Goal: Task Accomplishment & Management: Complete application form

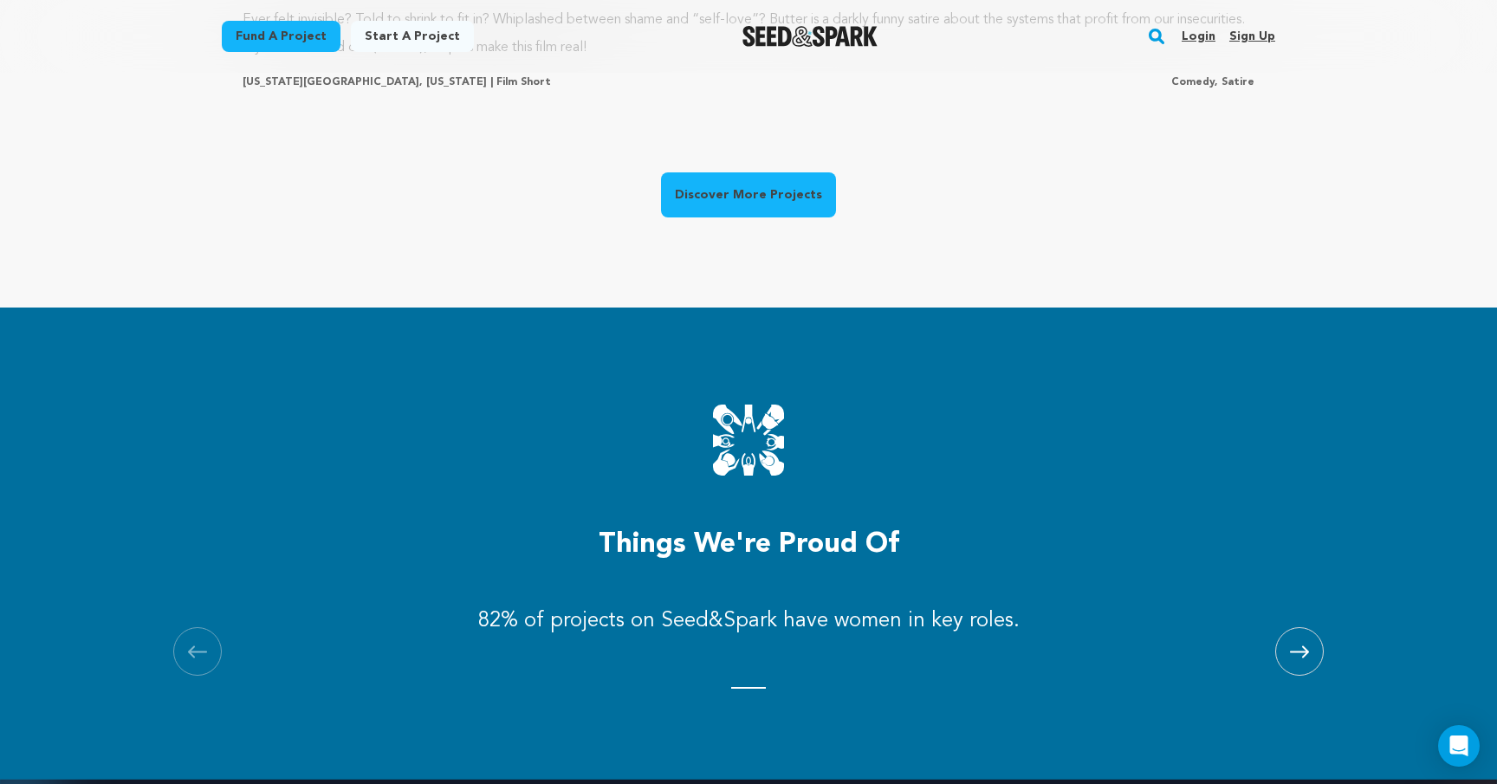
scroll to position [1632, 0]
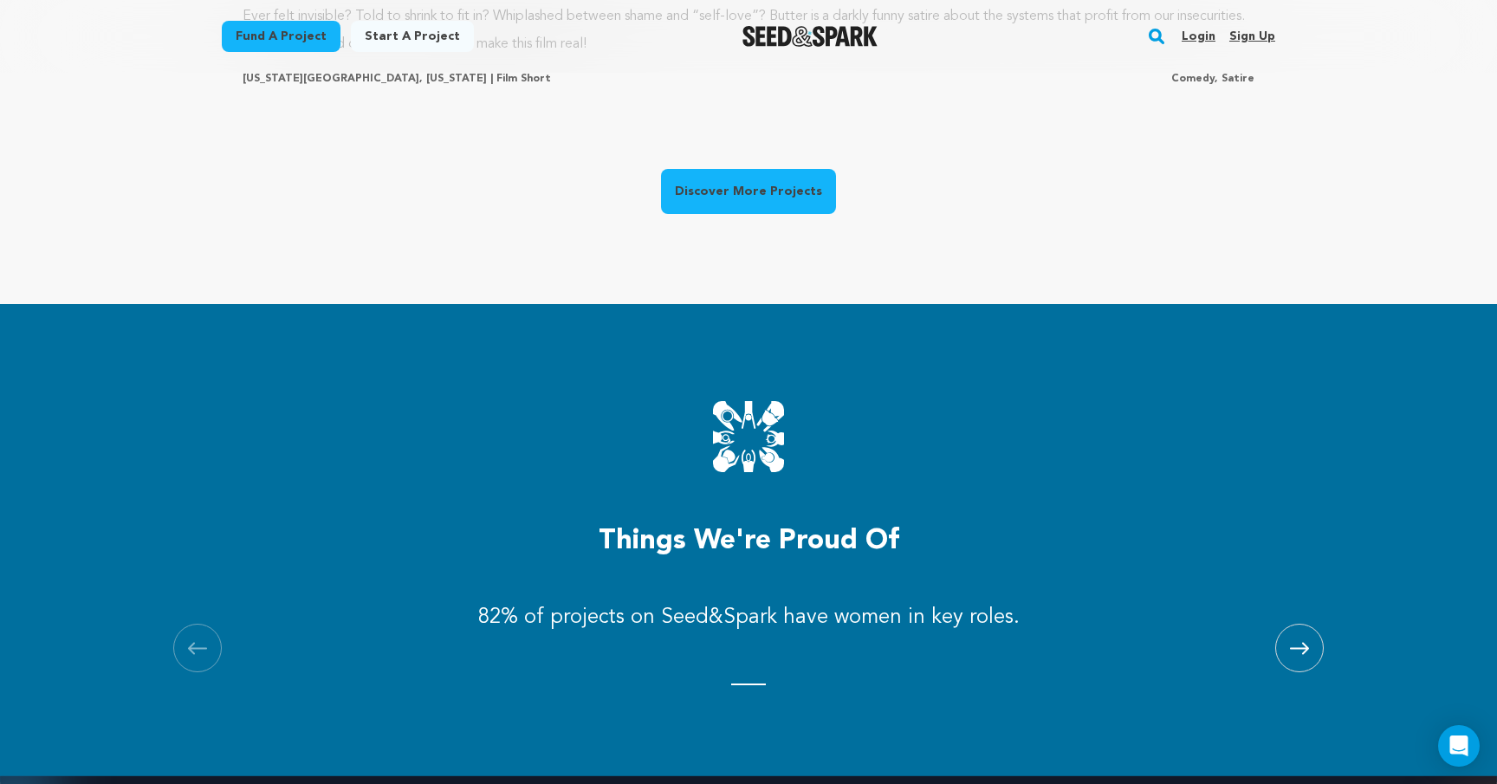
click at [721, 179] on link "Discover More Projects" at bounding box center [748, 191] width 175 height 45
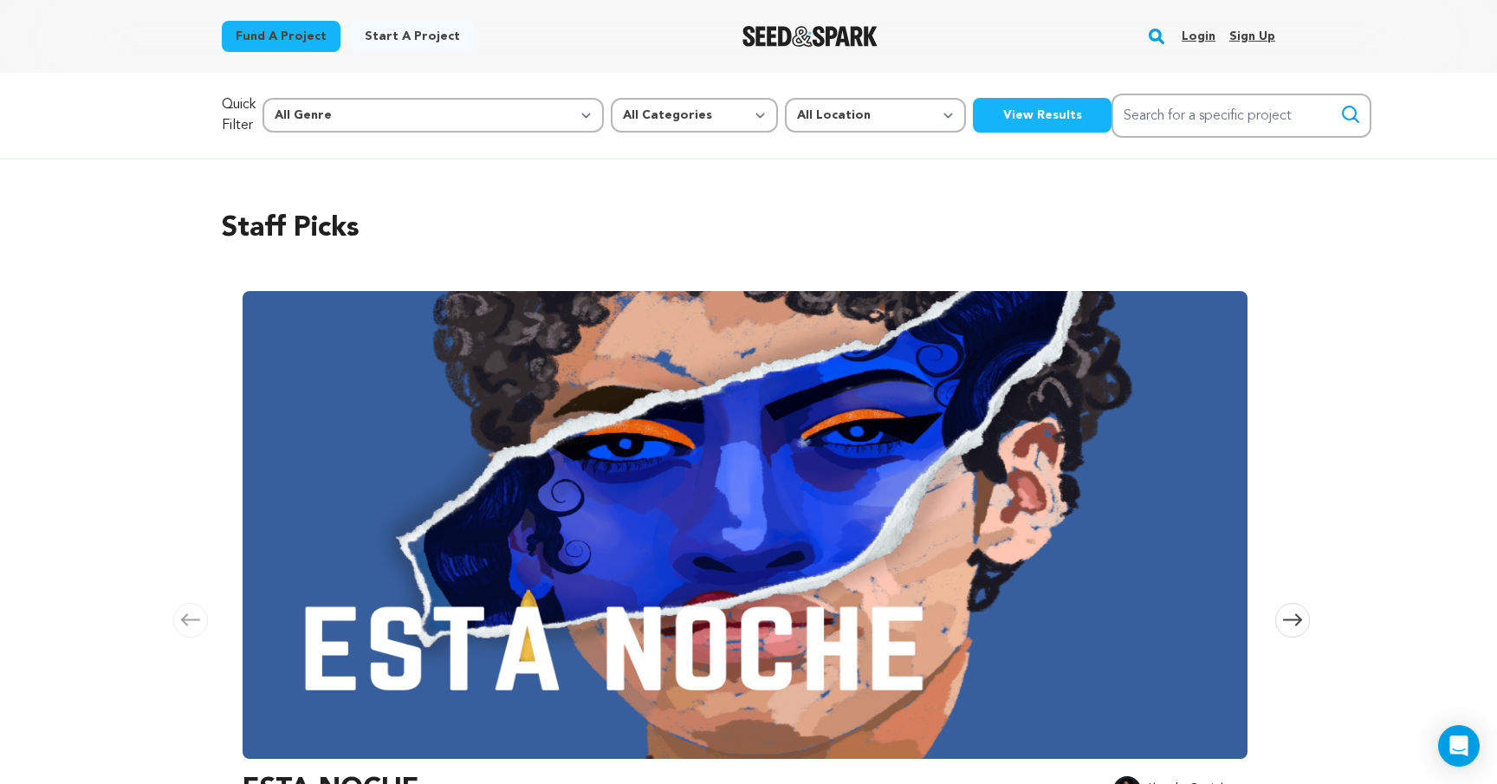
click at [786, 53] on div at bounding box center [810, 36] width 240 height 45
click at [787, 26] on img "Seed&Spark Homepage" at bounding box center [810, 36] width 136 height 21
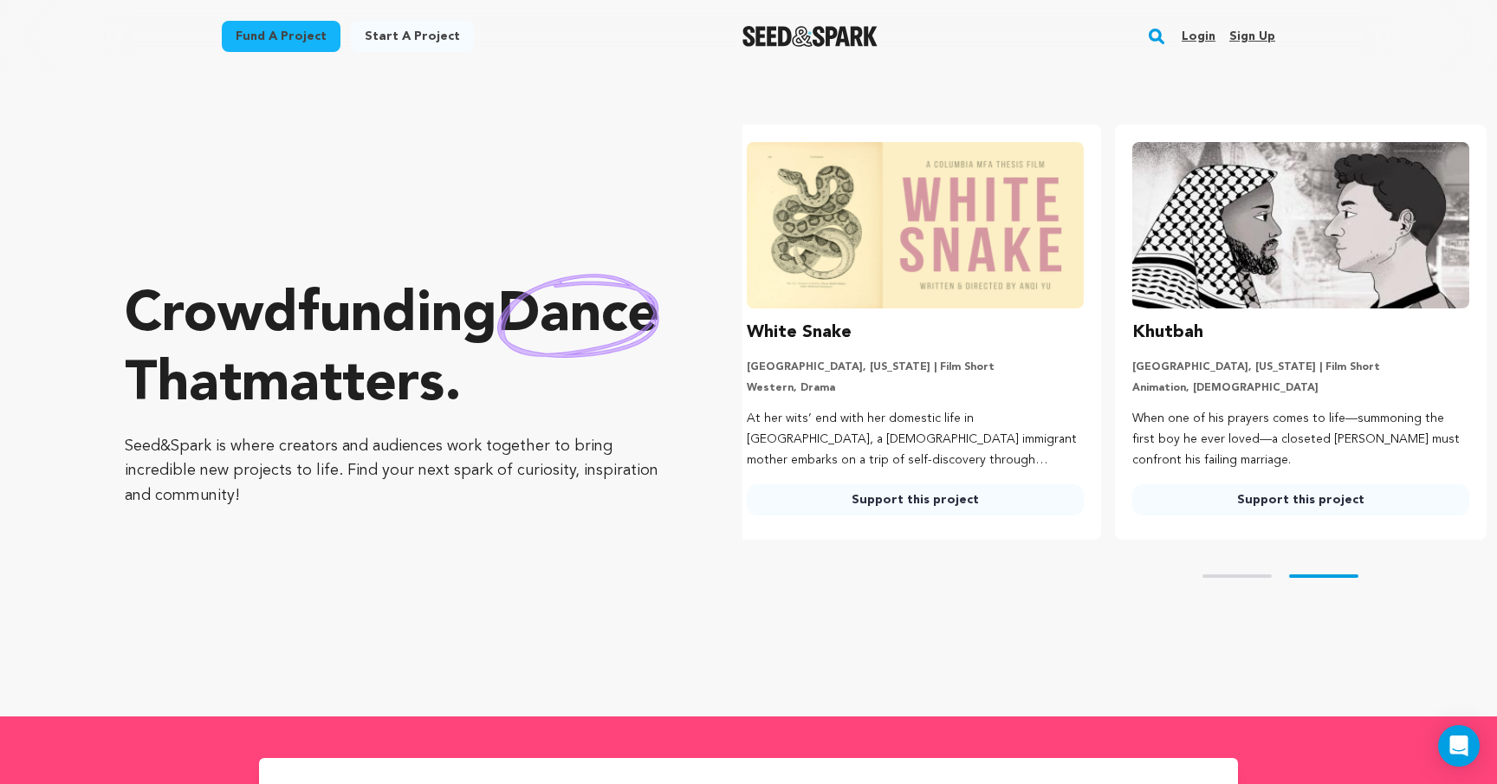
click at [1211, 33] on link "Login" at bounding box center [1198, 37] width 34 height 28
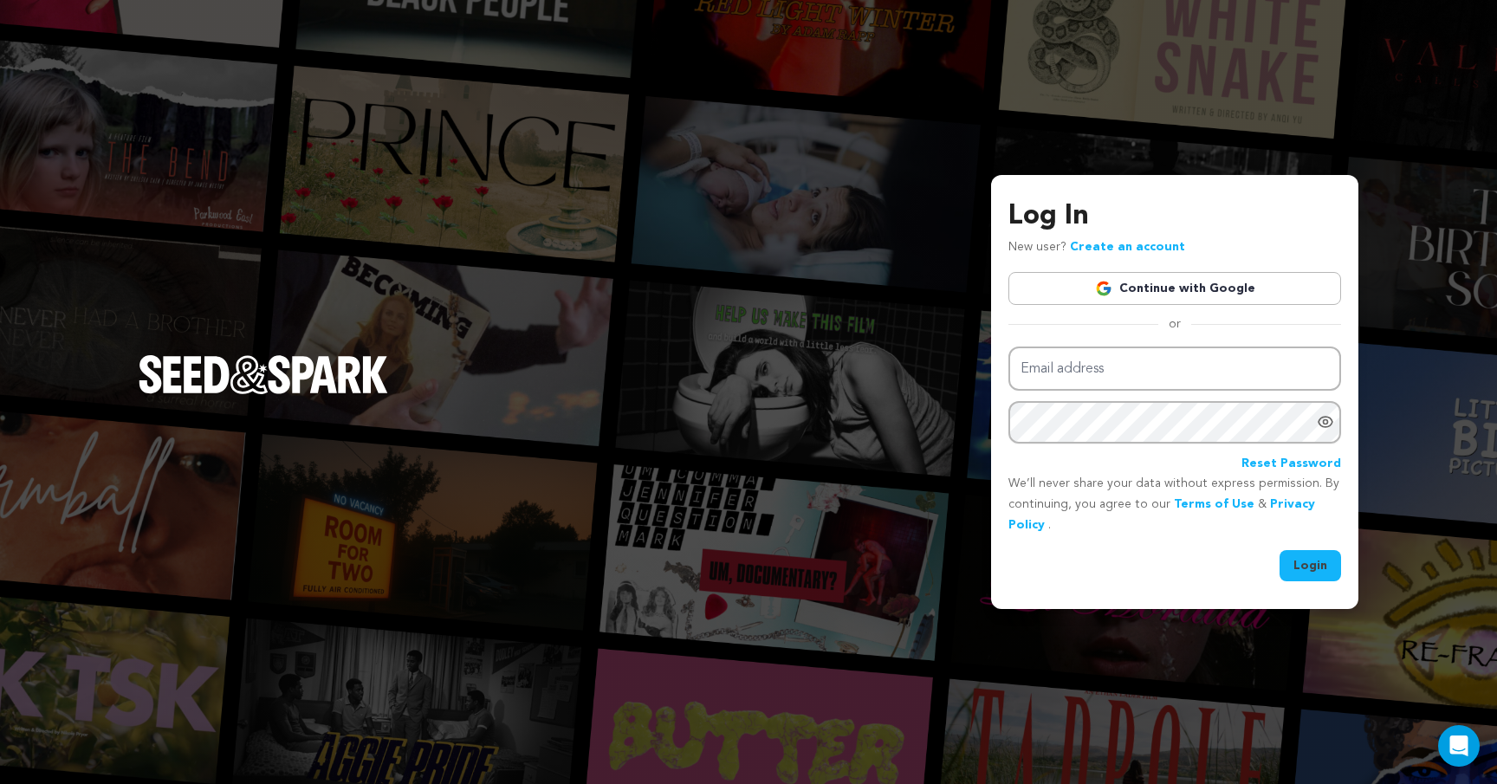
type input "[EMAIL_ADDRESS][DOMAIN_NAME]"
click at [1297, 564] on button "Login" at bounding box center [1309, 565] width 61 height 31
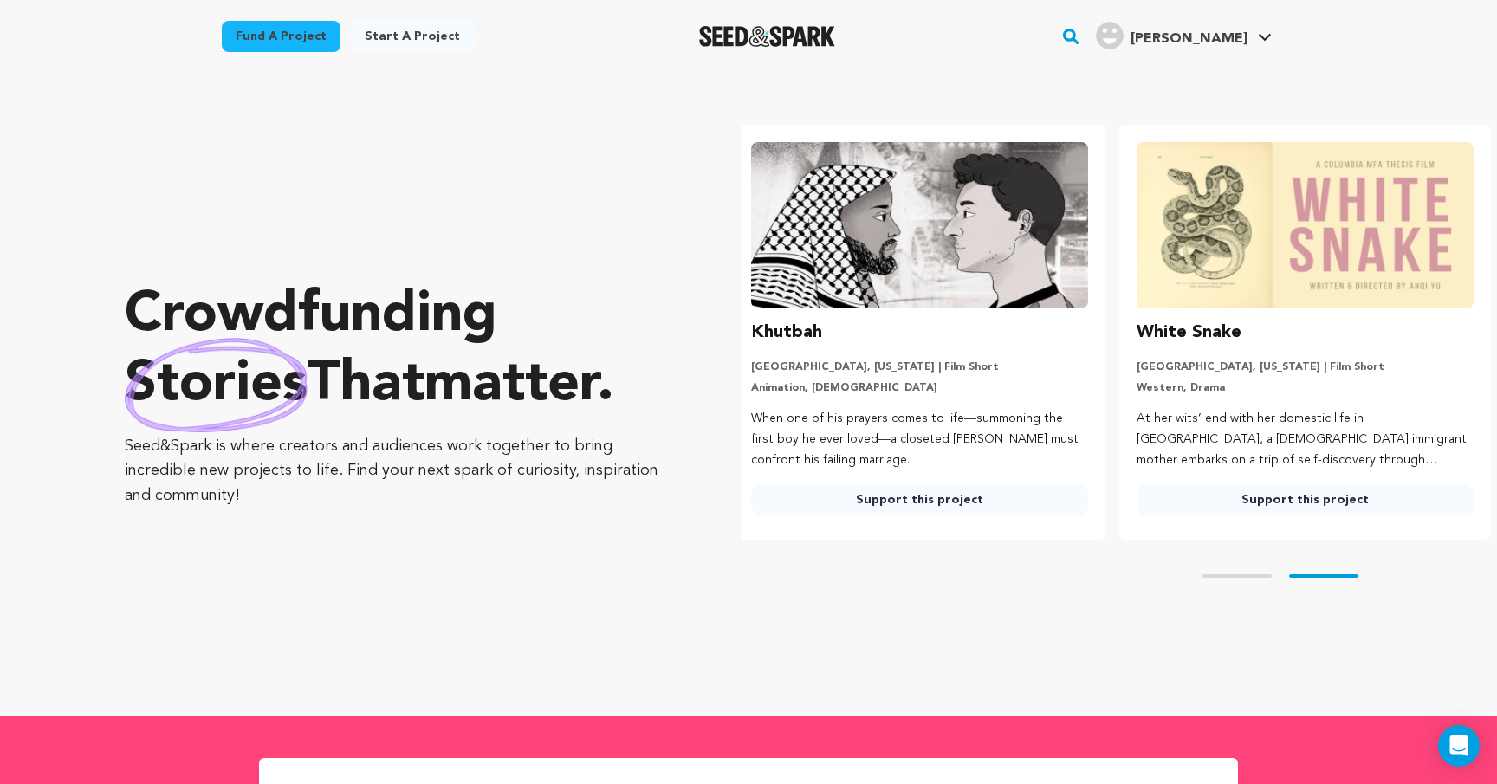
scroll to position [0, 399]
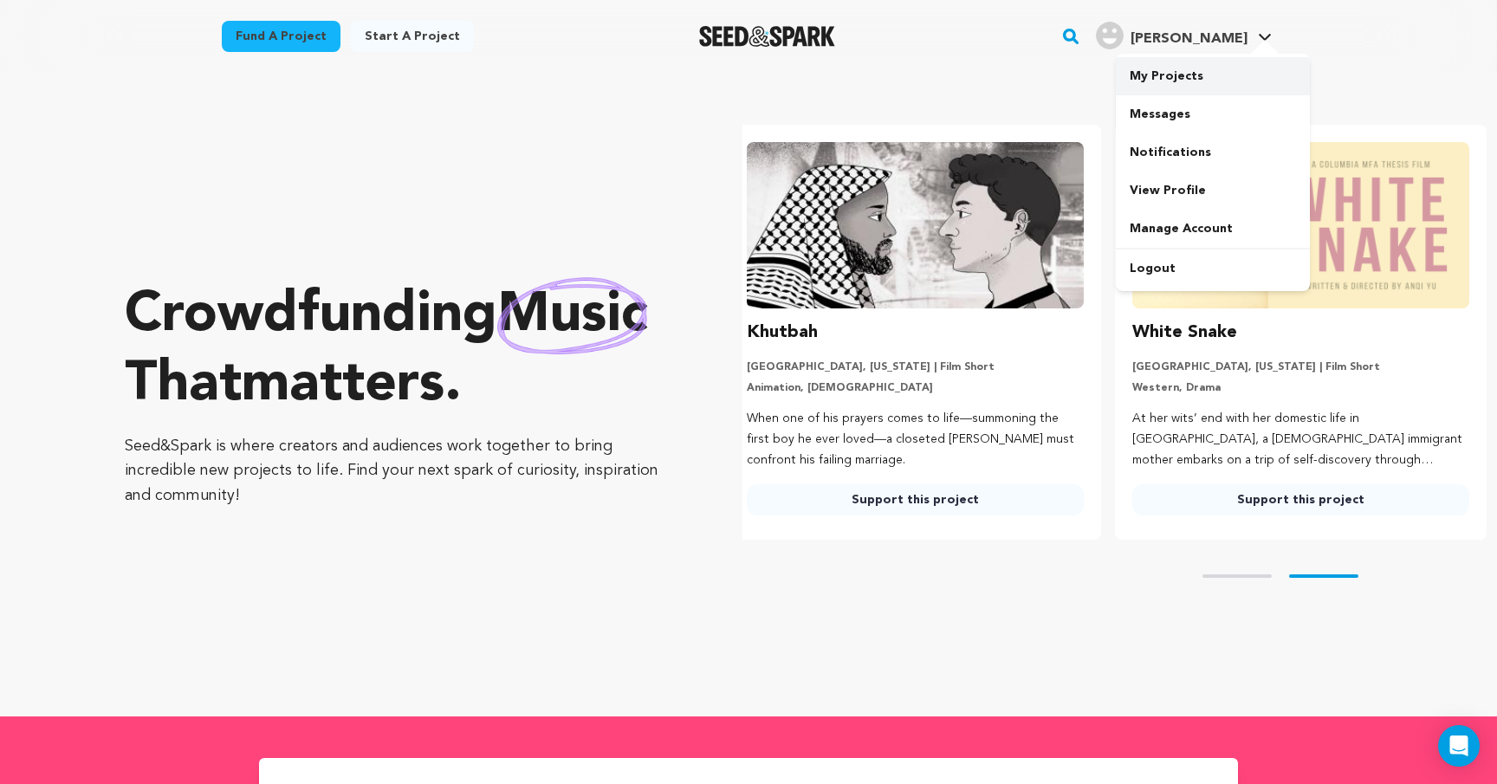
click at [1178, 68] on link "My Projects" at bounding box center [1213, 76] width 194 height 38
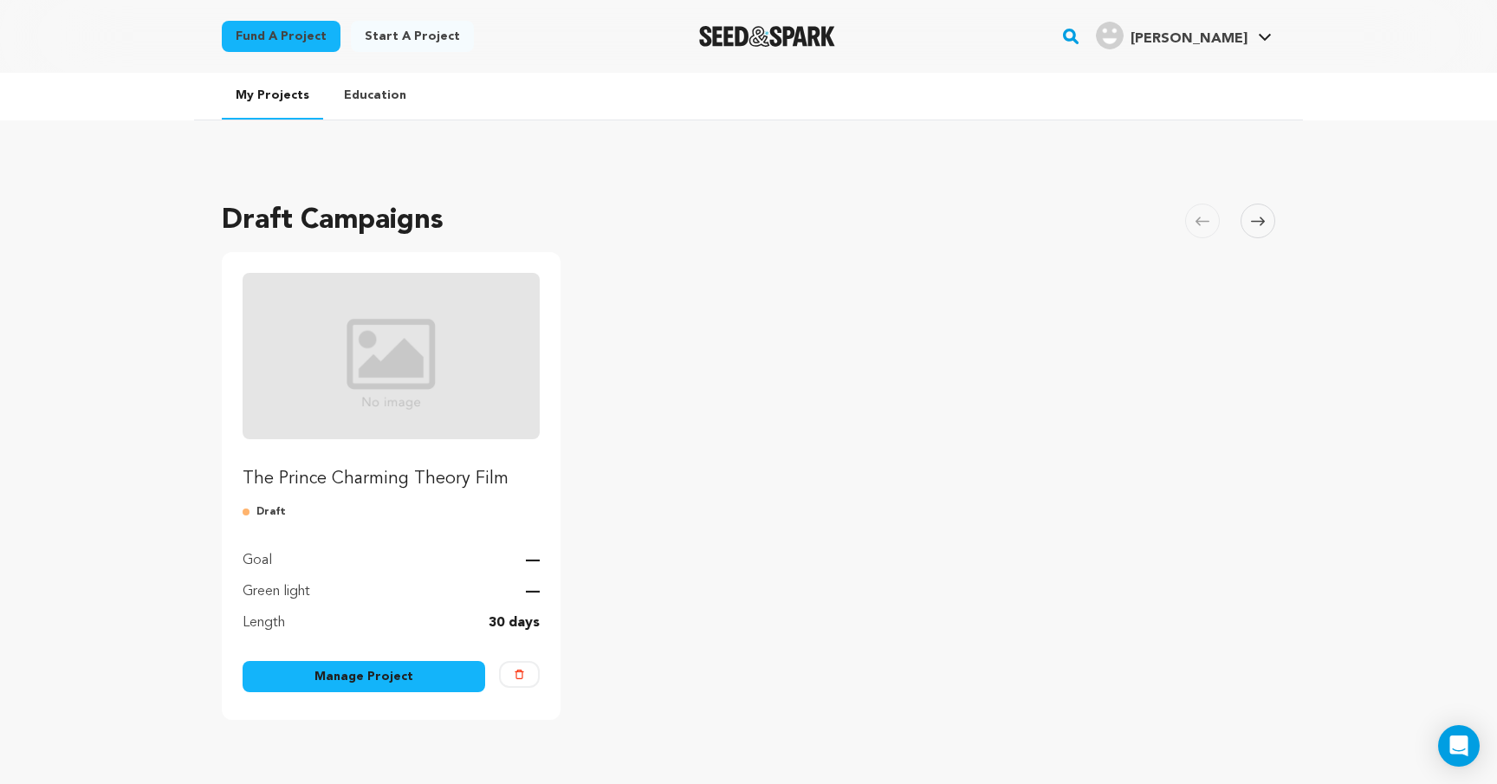
click at [331, 676] on link "Manage Project" at bounding box center [364, 676] width 243 height 31
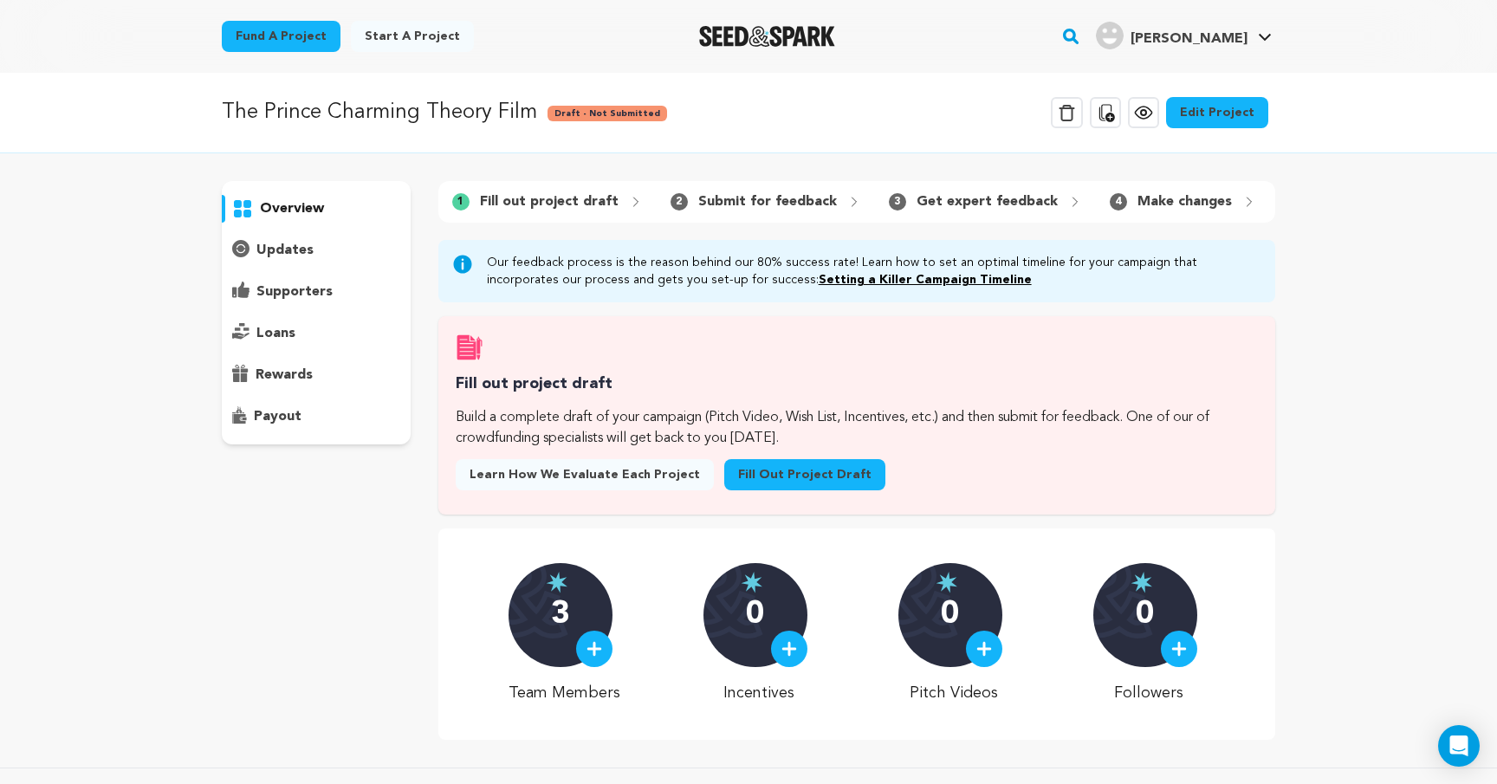
click at [299, 250] on p "updates" at bounding box center [284, 250] width 57 height 21
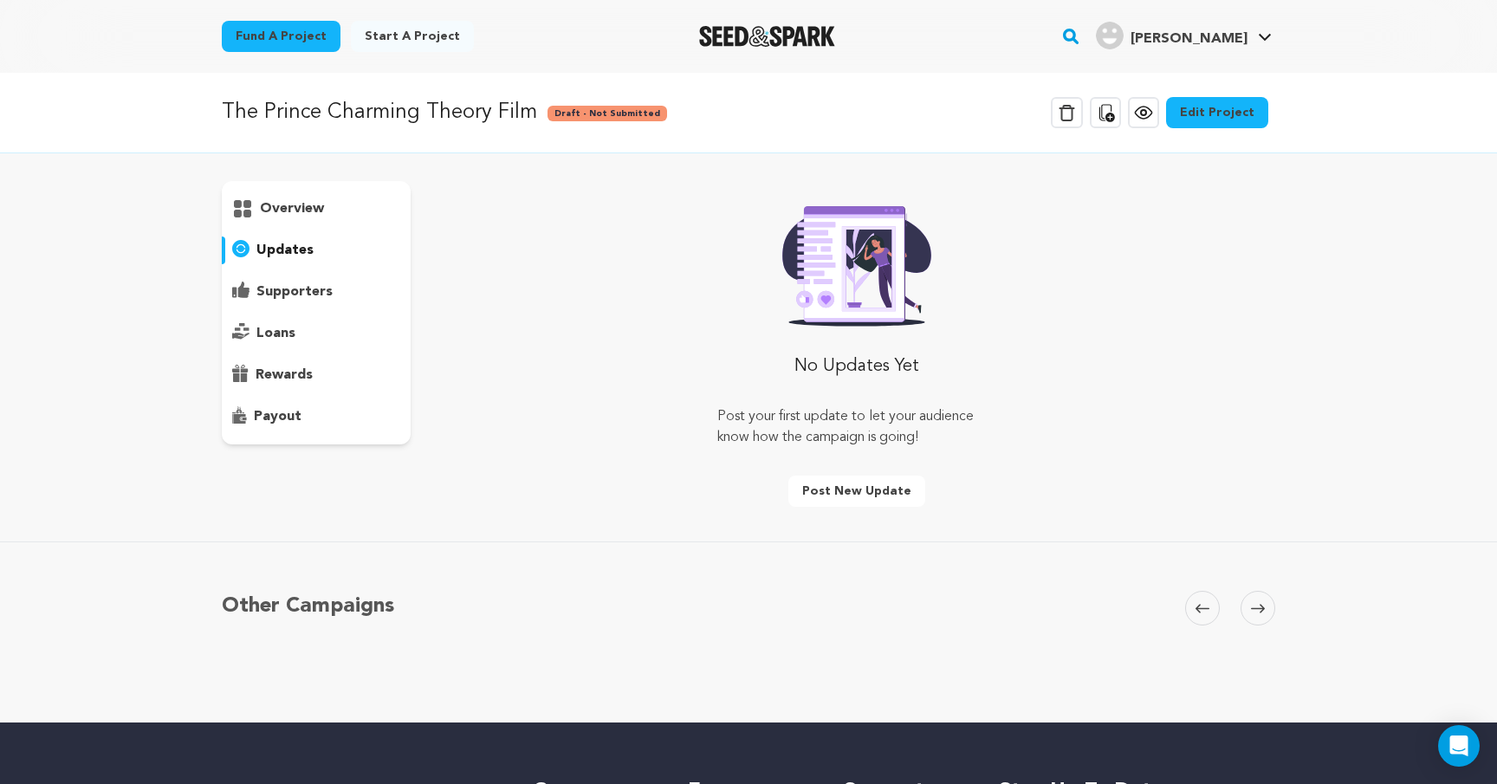
click at [295, 276] on div "overview" at bounding box center [316, 312] width 189 height 263
click at [284, 214] on p "overview" at bounding box center [292, 208] width 64 height 21
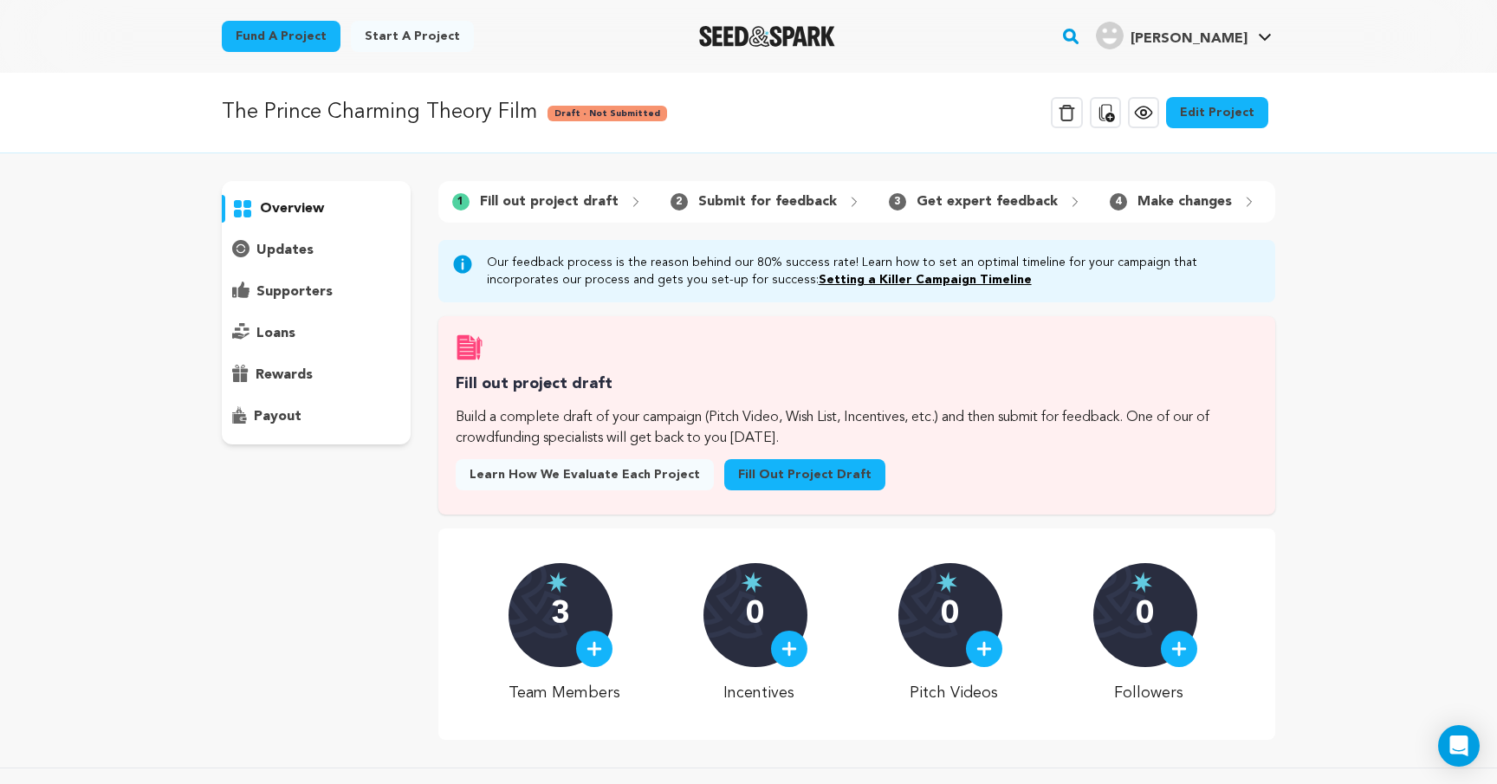
click at [281, 329] on p "loans" at bounding box center [275, 333] width 39 height 21
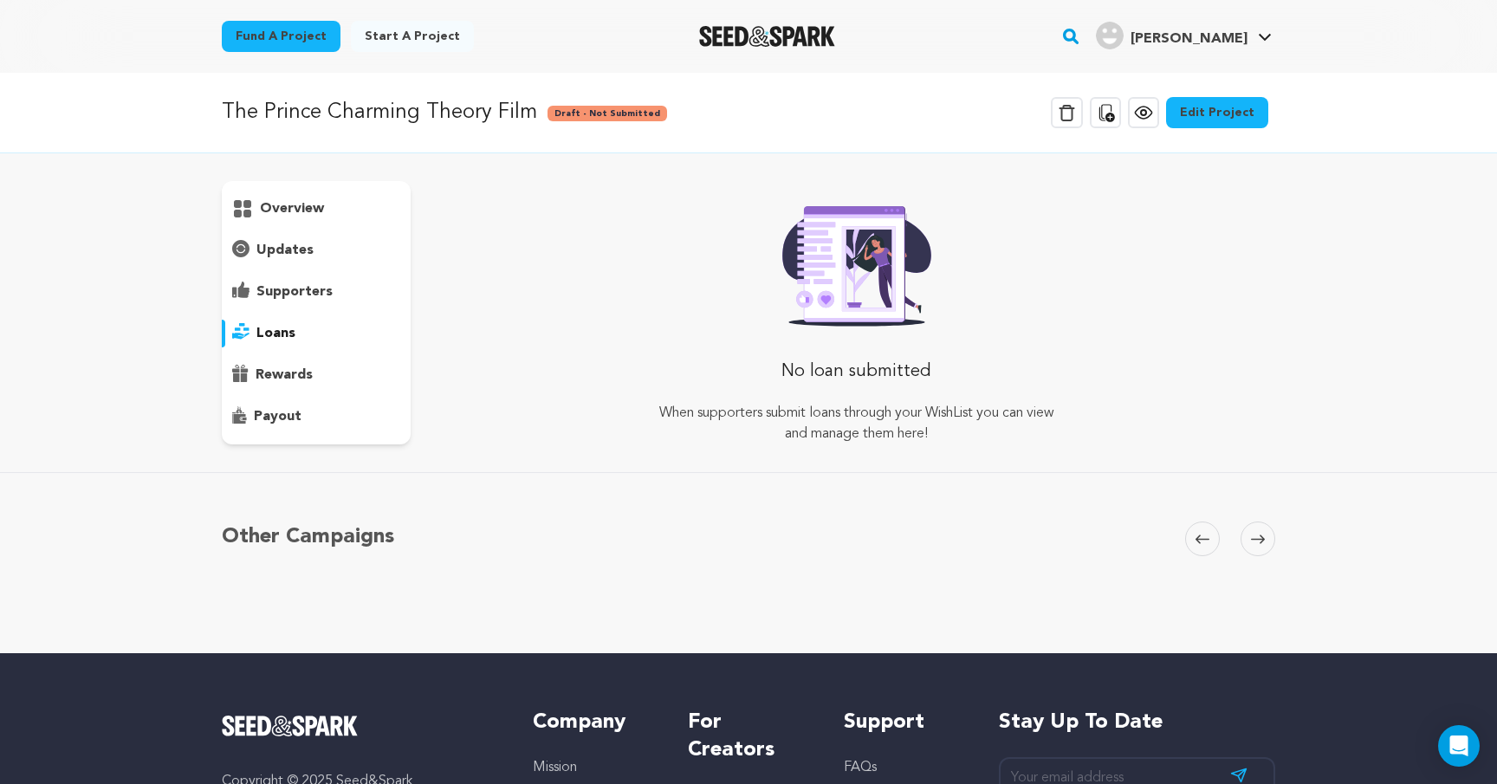
click at [281, 363] on div "rewards" at bounding box center [316, 375] width 189 height 28
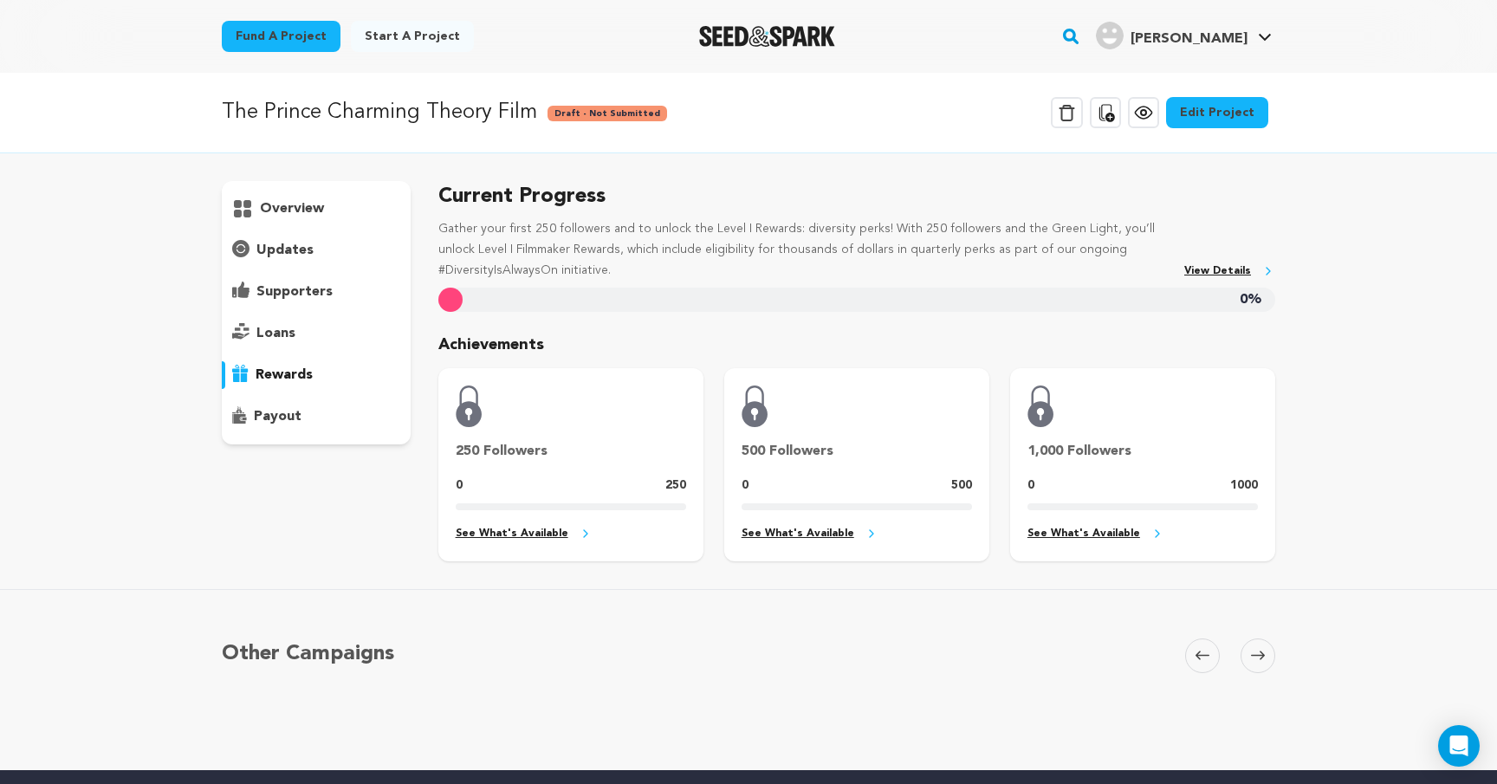
click at [278, 411] on p "payout" at bounding box center [278, 416] width 48 height 21
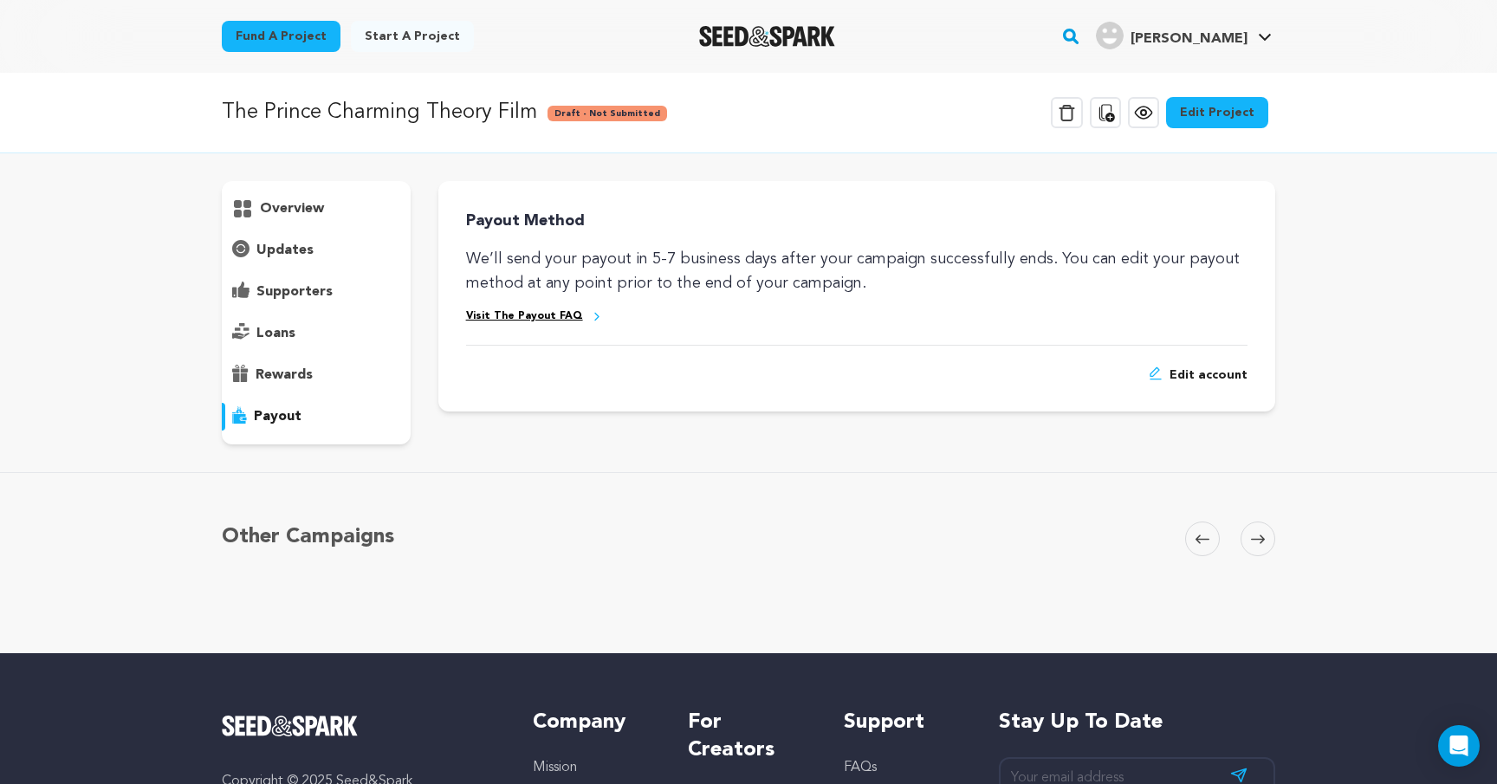
click at [277, 292] on p "supporters" at bounding box center [294, 291] width 76 height 21
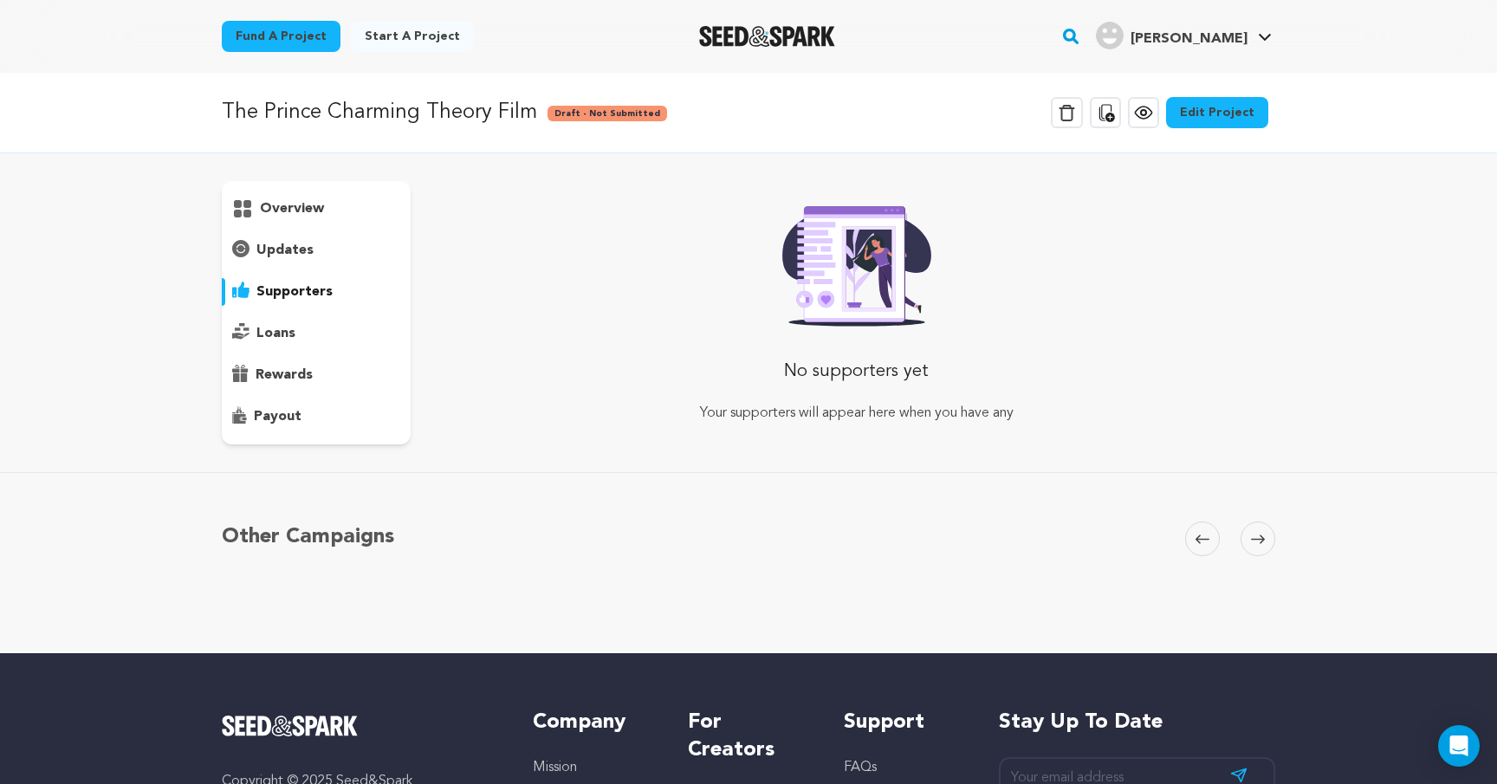
click at [278, 330] on p "loans" at bounding box center [275, 333] width 39 height 21
click at [289, 247] on p "updates" at bounding box center [284, 250] width 57 height 21
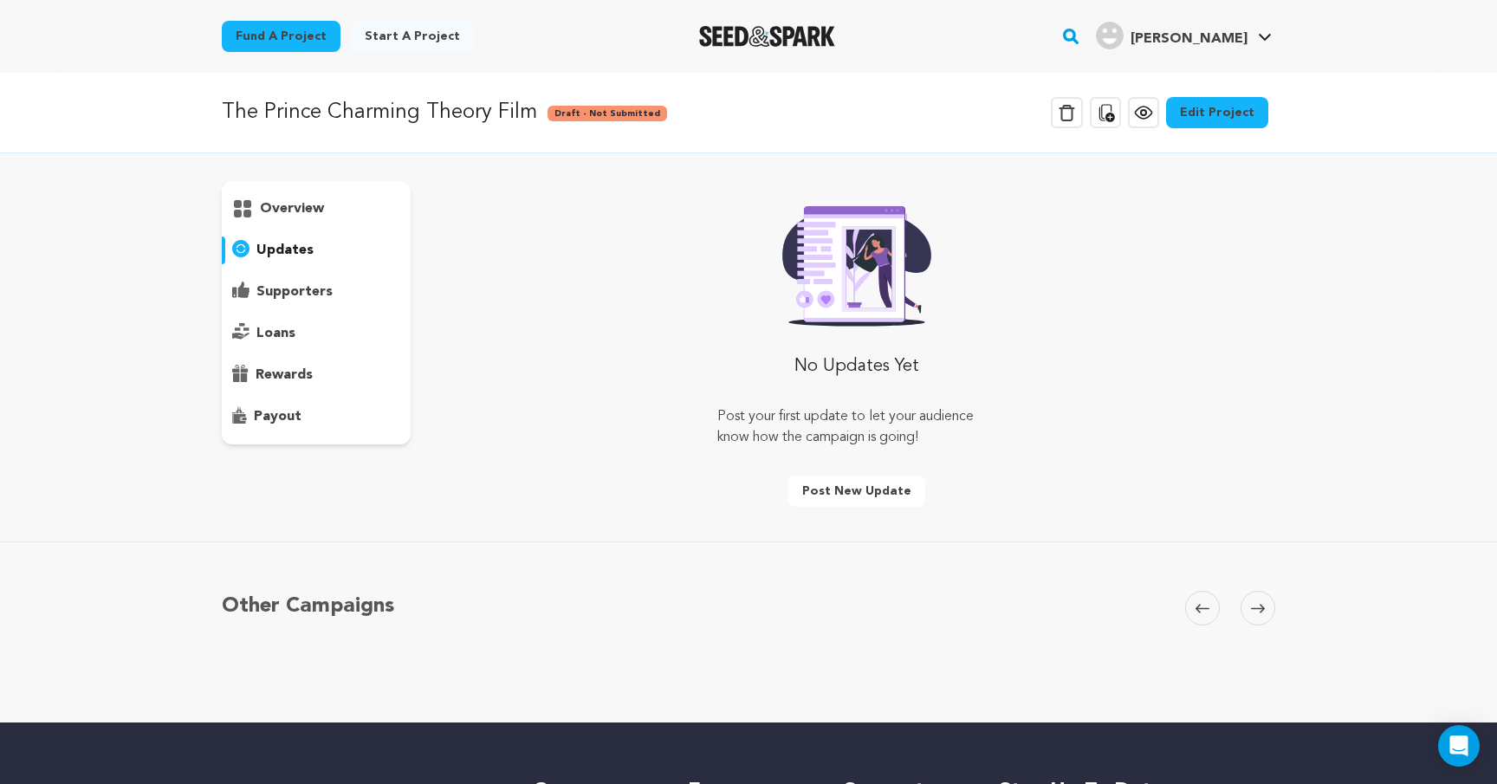
click at [289, 217] on p "overview" at bounding box center [292, 208] width 64 height 21
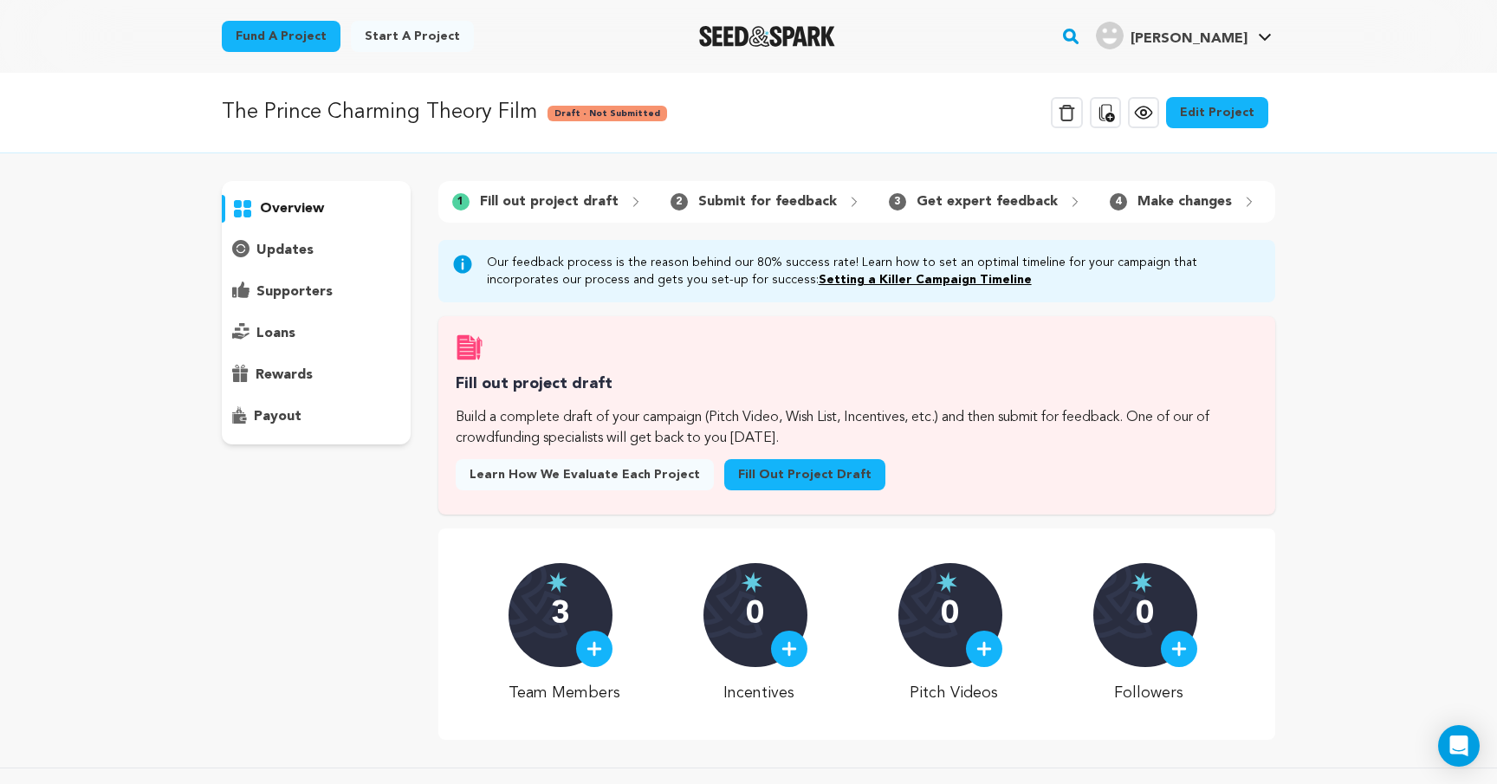
click at [797, 472] on link "Fill out project draft" at bounding box center [804, 474] width 161 height 31
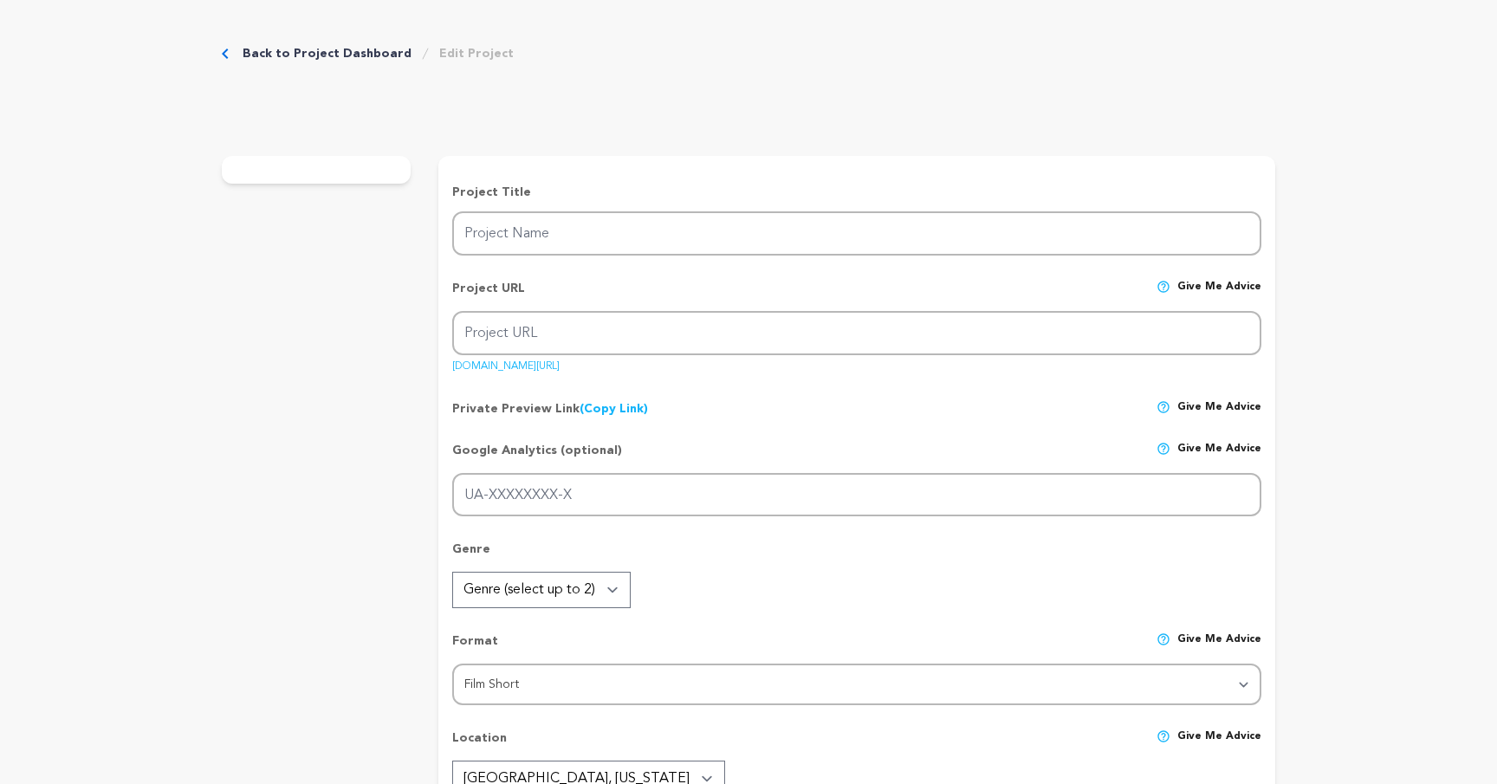
type input "The Prince Charming Theory Film"
type input "the-prince-charming-theory-film"
type input "While babysitting a young girl, [PERSON_NAME] unravels an uncomfy truth of the …"
type textarea "When [PERSON_NAME]’s own reality begins to seep into a night of bedtime stories…"
type textarea "Our mission is to use the power of storytelling to shed light on the realities …"
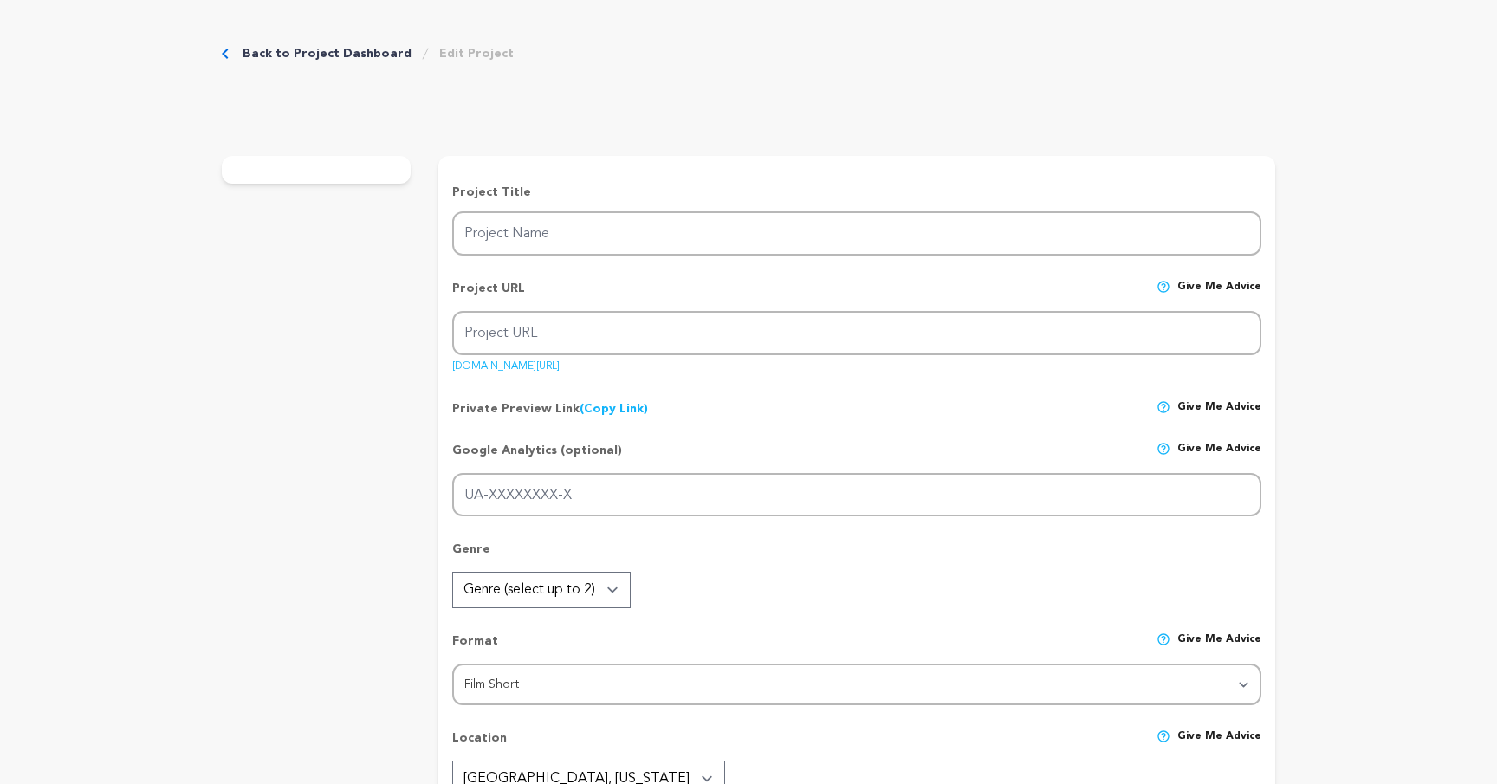
type textarea "We are an independent student film located in [GEOGRAPHIC_DATA], [GEOGRAPHIC_DA…"
radio input "true"
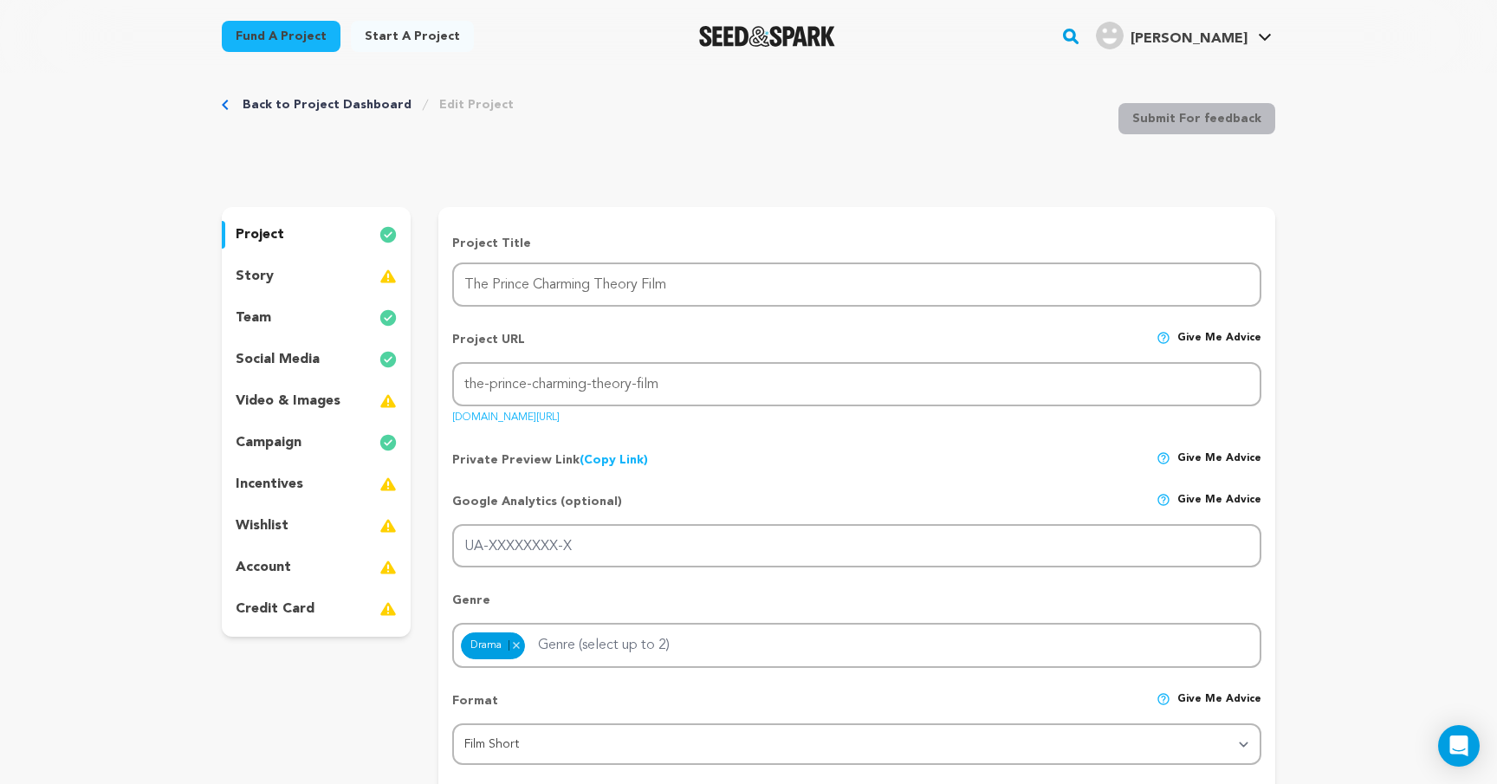
scroll to position [23, 0]
click at [274, 483] on p "incentives" at bounding box center [270, 482] width 68 height 21
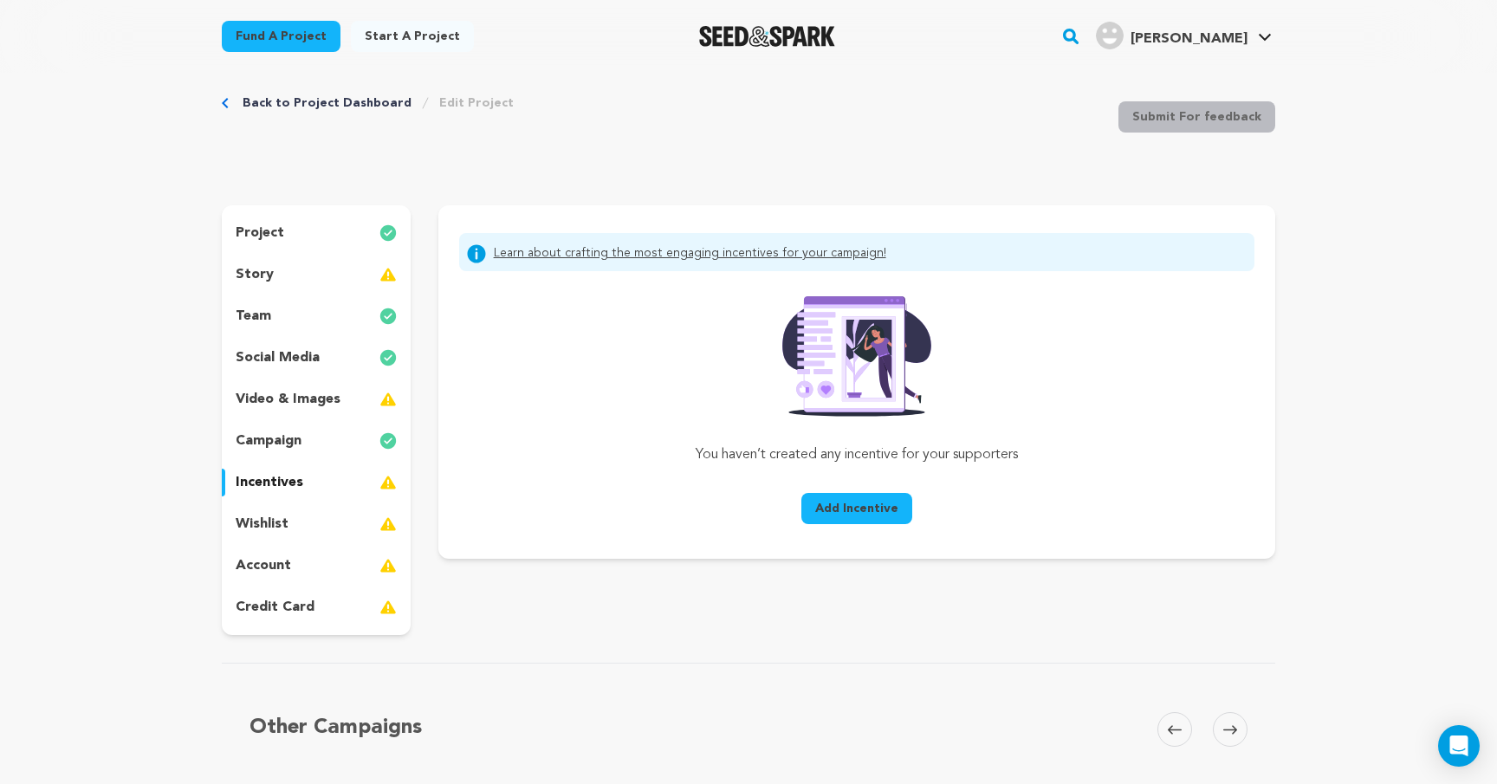
click at [647, 257] on link "Learn about crafting the most engaging incentives for your campaign!" at bounding box center [690, 253] width 392 height 21
click at [224, 97] on div "Back to Project Dashboard Edit Project" at bounding box center [368, 102] width 292 height 17
click at [227, 103] on icon "Breadcrumb" at bounding box center [225, 103] width 7 height 10
click at [226, 102] on icon "Breadcrumb" at bounding box center [225, 103] width 7 height 10
click at [265, 108] on link "Back to Project Dashboard" at bounding box center [327, 102] width 169 height 17
